Goal: Transaction & Acquisition: Purchase product/service

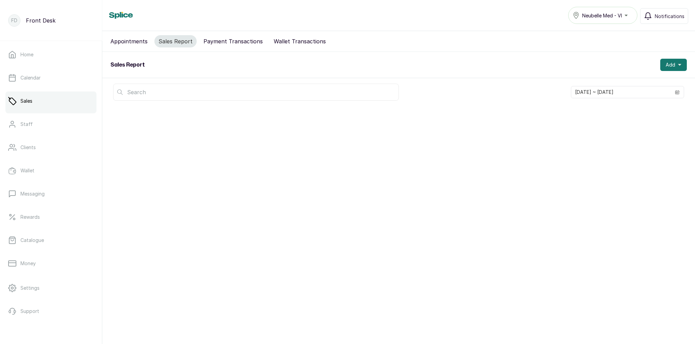
drag, startPoint x: 0, startPoint y: 0, endPoint x: 568, endPoint y: 138, distance: 585.0
click at [567, 139] on div "Appointments Sales Report Payment Transactions Wallet Transactions Sales Report…" at bounding box center [398, 182] width 593 height 303
click at [678, 62] on button "Add" at bounding box center [674, 65] width 27 height 12
click at [647, 109] on span "New Voucher Sale" at bounding box center [648, 110] width 65 height 8
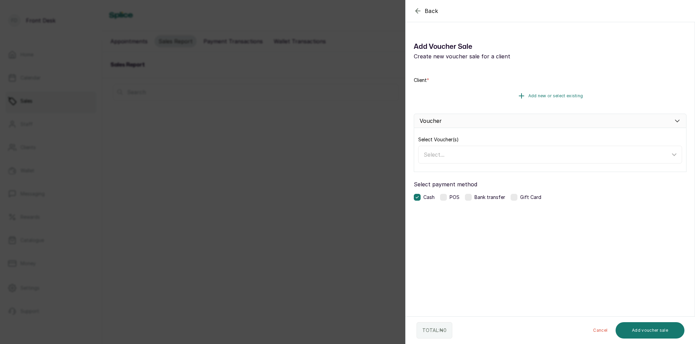
click at [547, 96] on span "Add new or select existing" at bounding box center [556, 95] width 55 height 5
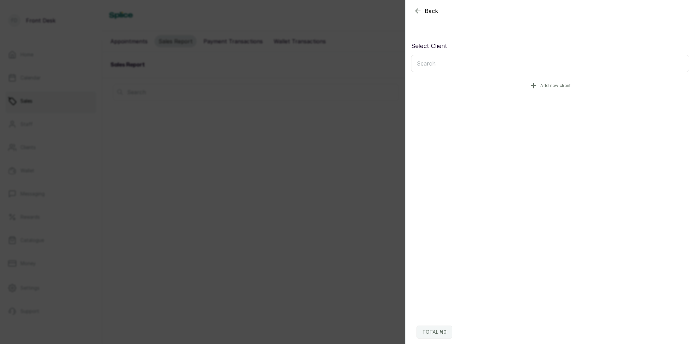
click at [549, 85] on span "Add new client" at bounding box center [555, 85] width 30 height 5
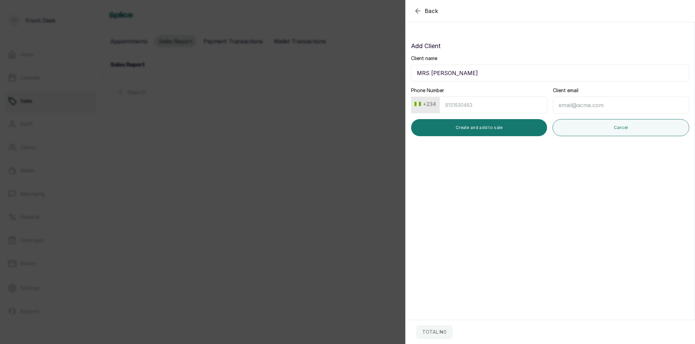
click at [497, 73] on input "MRS ELIZABETH YIMIKA" at bounding box center [550, 72] width 278 height 17
type input "MRS ELIZABETH TALABI"
click at [483, 103] on input "Phone Number" at bounding box center [494, 105] width 108 height 17
type input "8033050521"
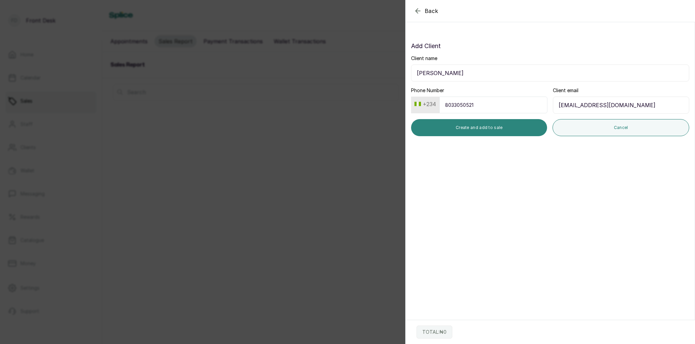
type input "netalabi@yahoo.com"
click at [496, 128] on button "Create and add to sale" at bounding box center [479, 127] width 136 height 17
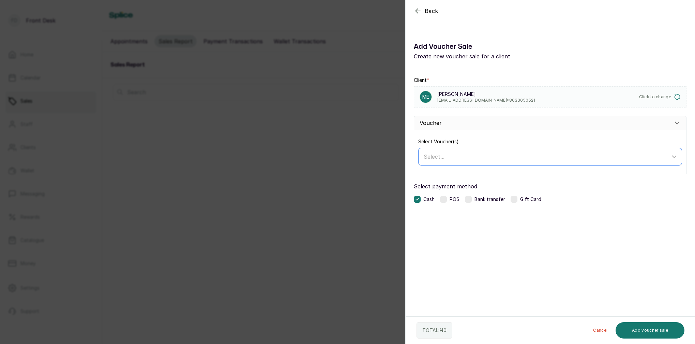
click at [468, 156] on div "Select..." at bounding box center [547, 156] width 247 height 8
click at [448, 178] on input "text" at bounding box center [551, 174] width 263 height 13
click at [487, 154] on div "Select..." at bounding box center [547, 156] width 247 height 8
click at [470, 159] on div "Select..." at bounding box center [547, 156] width 247 height 8
click at [472, 198] on label at bounding box center [468, 199] width 7 height 7
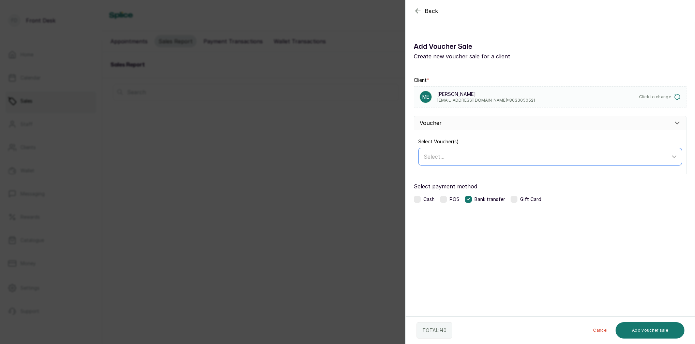
click at [477, 160] on div "Select..." at bounding box center [547, 156] width 247 height 8
click at [478, 136] on div "Select Voucher(s) Select..." at bounding box center [550, 152] width 273 height 44
click at [460, 123] on div "Voucher" at bounding box center [550, 123] width 273 height 14
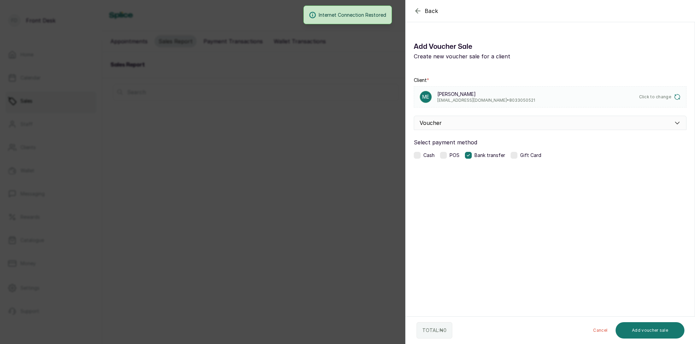
drag, startPoint x: 622, startPoint y: 8, endPoint x: 631, endPoint y: 178, distance: 170.8
click at [630, 180] on section "Back Add Voucher Sale Add Voucher Sale Create new voucher sale for a client Cli…" at bounding box center [550, 172] width 290 height 344
click at [619, 124] on div "Voucher" at bounding box center [550, 123] width 273 height 14
click at [465, 158] on div "Select..." at bounding box center [547, 156] width 247 height 8
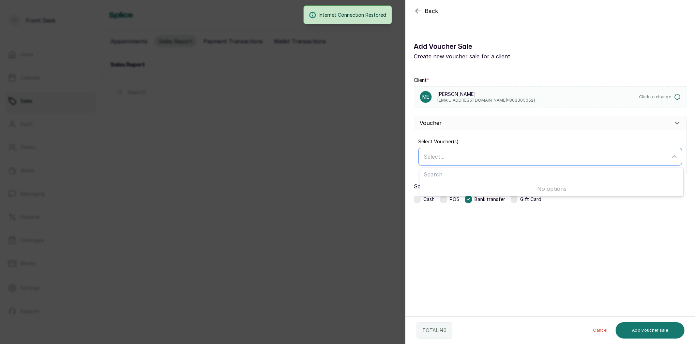
click at [465, 158] on div "Select..." at bounding box center [547, 156] width 247 height 8
click at [433, 157] on span "Select..." at bounding box center [434, 156] width 21 height 7
click at [444, 177] on input "text" at bounding box center [551, 174] width 263 height 13
click at [564, 188] on li "No options" at bounding box center [551, 188] width 263 height 15
click at [672, 152] on icon at bounding box center [674, 156] width 8 height 8
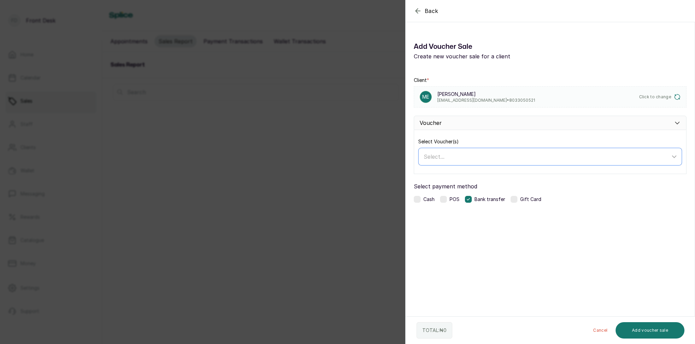
click at [672, 156] on icon at bounding box center [674, 156] width 8 height 8
drag, startPoint x: 616, startPoint y: 3, endPoint x: 457, endPoint y: 152, distance: 218.1
click at [457, 151] on div "Select..." at bounding box center [551, 156] width 262 height 13
click at [477, 154] on div "Select..." at bounding box center [547, 156] width 247 height 8
click at [467, 196] on li "No options" at bounding box center [551, 188] width 263 height 15
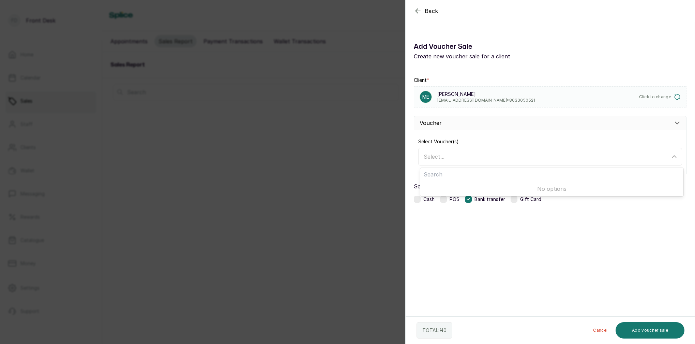
click at [466, 198] on label at bounding box center [468, 199] width 7 height 7
click at [470, 199] on icon at bounding box center [468, 198] width 3 height 3
drag, startPoint x: 459, startPoint y: 147, endPoint x: 460, endPoint y: 153, distance: 6.2
click at [459, 147] on div "Select Voucher(s) Select..." at bounding box center [550, 151] width 264 height 27
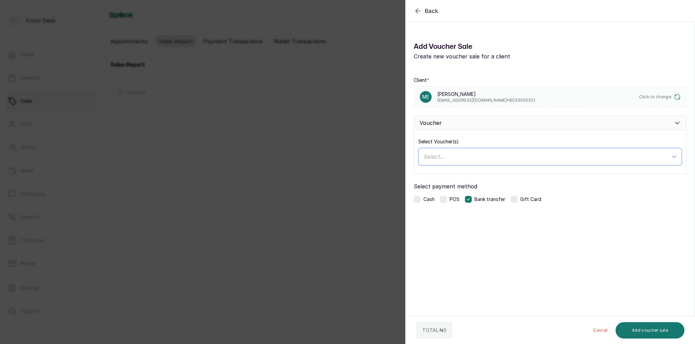
click at [461, 156] on div "Select..." at bounding box center [547, 156] width 247 height 8
drag, startPoint x: 450, startPoint y: 136, endPoint x: 438, endPoint y: 118, distance: 21.8
click at [446, 127] on div "Voucher Select Voucher(s) Select... No options" at bounding box center [550, 145] width 273 height 58
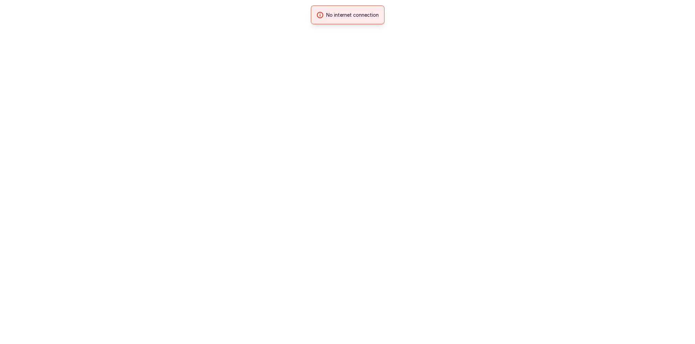
drag, startPoint x: 472, startPoint y: 8, endPoint x: 411, endPoint y: 53, distance: 75.7
click at [411, 0] on html "No internet connection" at bounding box center [347, 0] width 695 height 0
drag, startPoint x: 304, startPoint y: 0, endPoint x: 453, endPoint y: 17, distance: 150.4
click at [447, 22] on div "No internet connection" at bounding box center [347, 14] width 695 height 19
drag, startPoint x: 587, startPoint y: 0, endPoint x: 488, endPoint y: 2, distance: 98.9
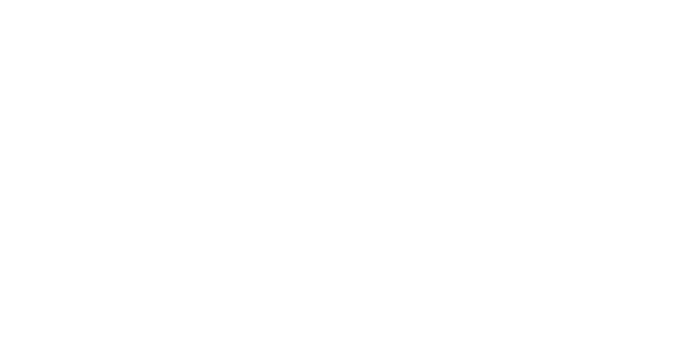
click at [478, 0] on html at bounding box center [347, 0] width 695 height 0
drag, startPoint x: 541, startPoint y: 4, endPoint x: 476, endPoint y: 21, distance: 67.3
click at [481, 0] on html "No internet connection" at bounding box center [347, 0] width 695 height 0
drag, startPoint x: 0, startPoint y: 0, endPoint x: 507, endPoint y: 24, distance: 507.6
click at [508, 0] on html at bounding box center [347, 0] width 695 height 0
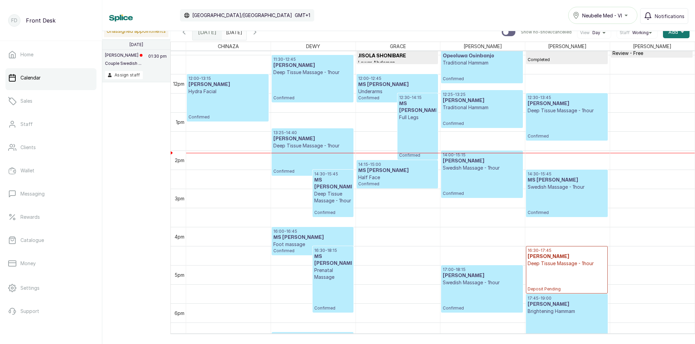
scroll to position [435, 0]
click at [28, 101] on p "Sales" at bounding box center [26, 101] width 12 height 7
